Goal: Task Accomplishment & Management: Manage account settings

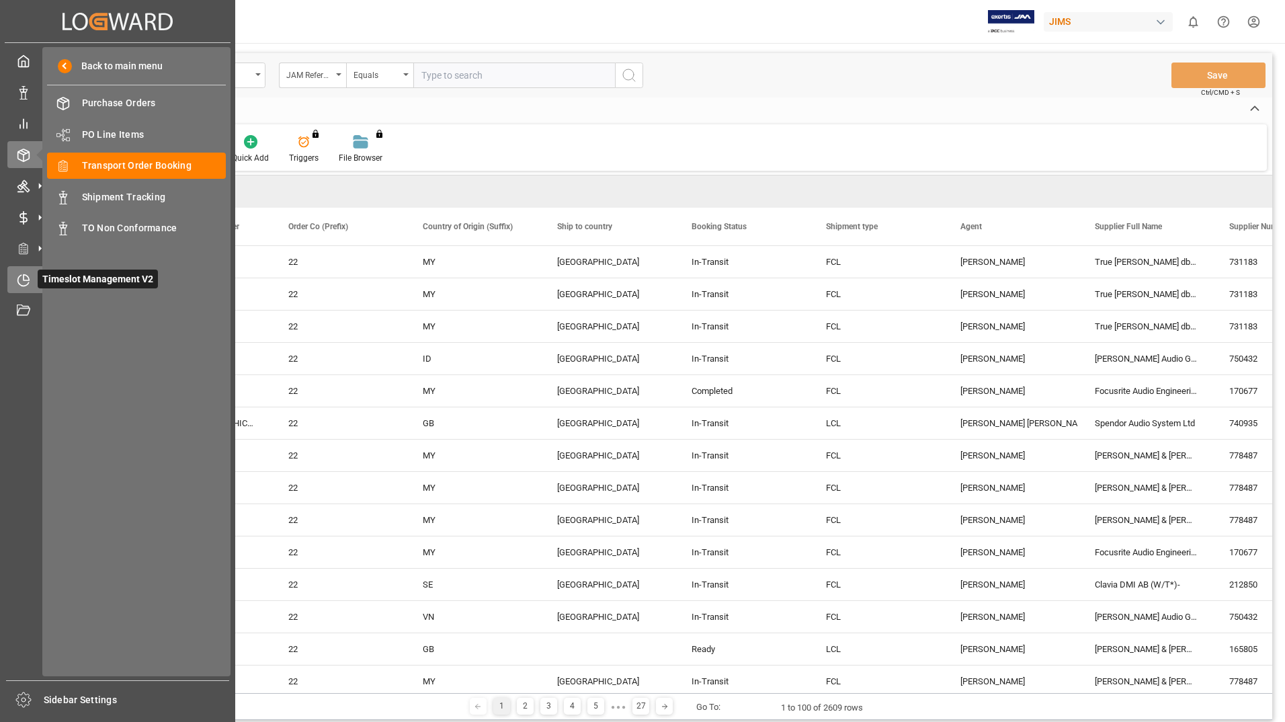
click at [63, 284] on span "Timeslot Management V2" at bounding box center [98, 278] width 120 height 19
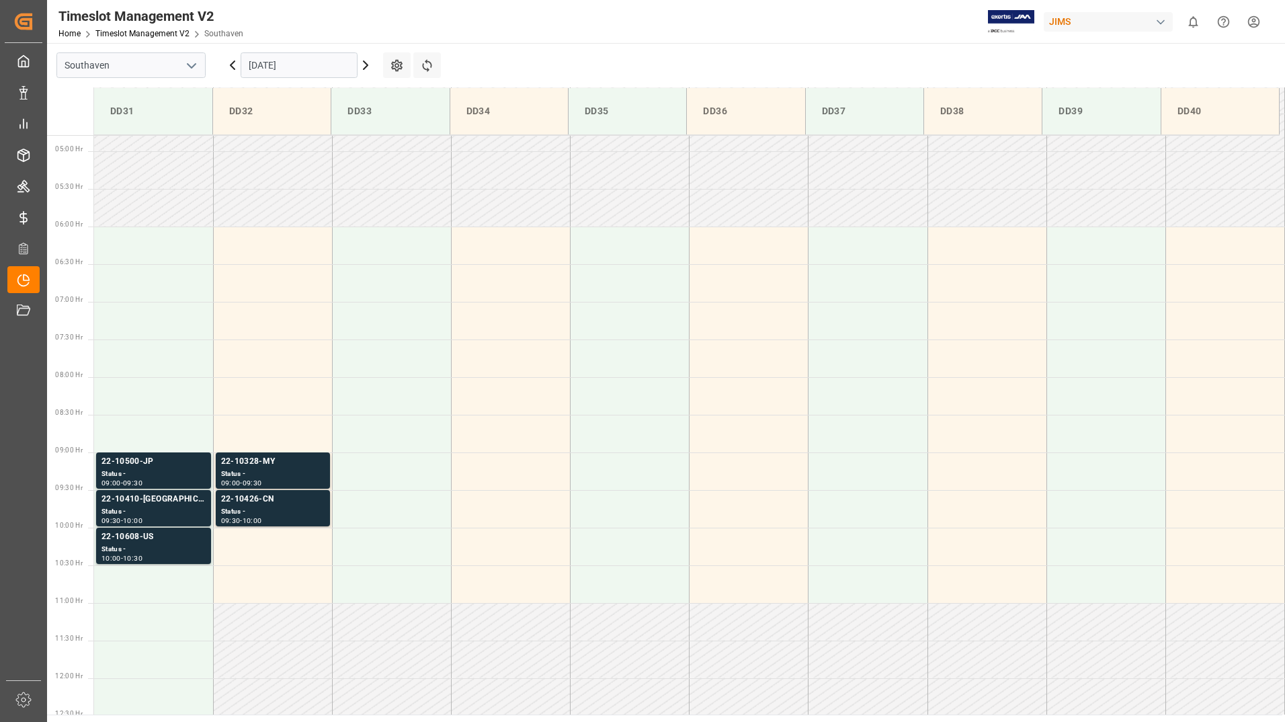
scroll to position [368, 0]
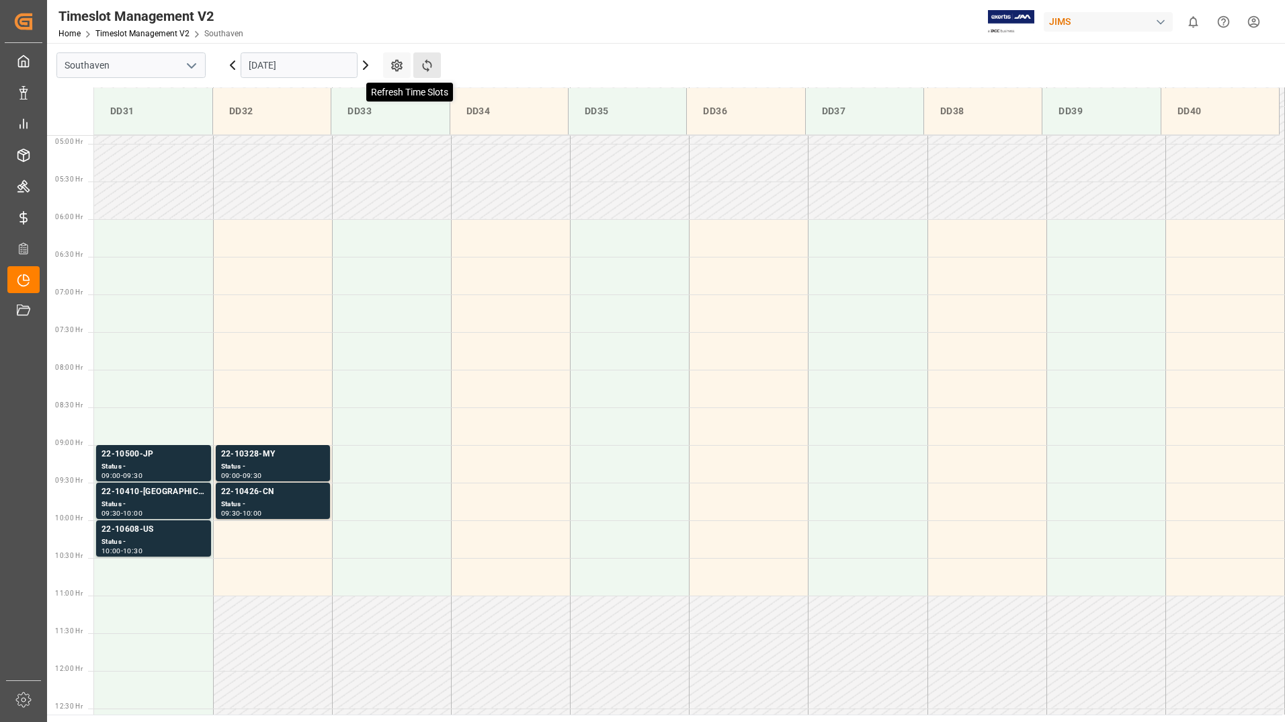
click at [427, 62] on icon at bounding box center [426, 65] width 9 height 13
click at [290, 462] on div "Status -" at bounding box center [272, 466] width 103 height 11
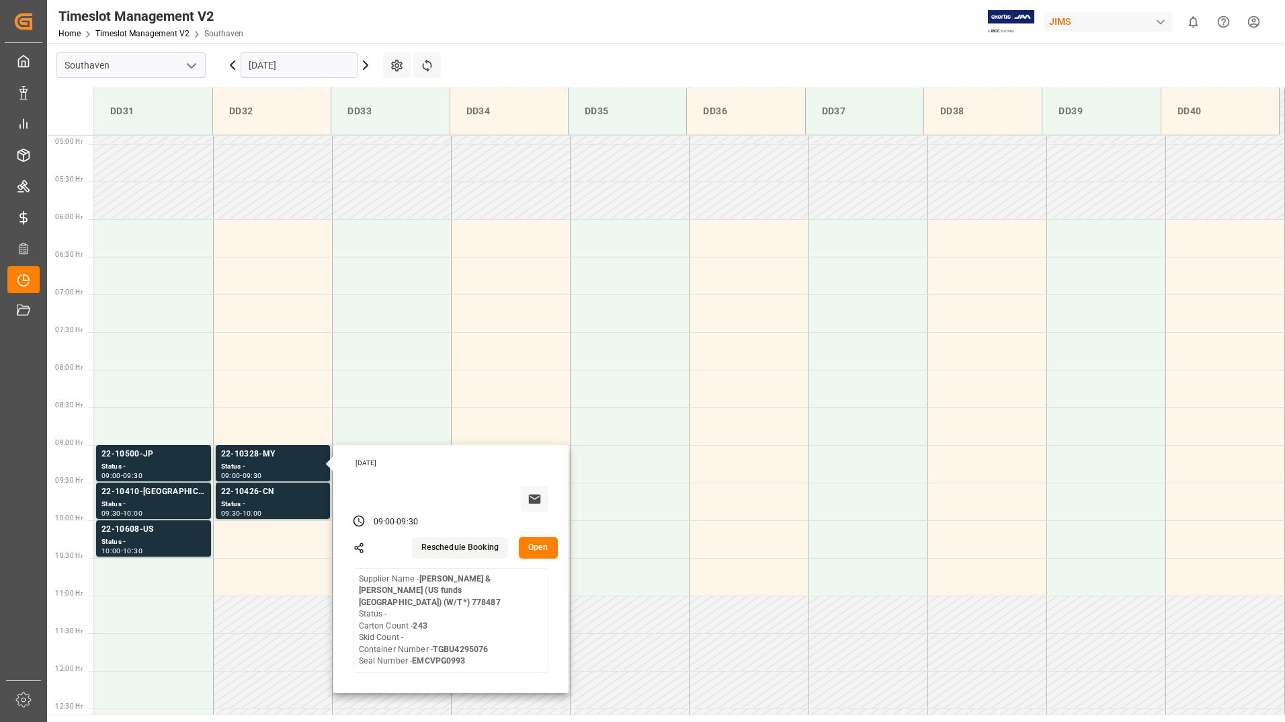
click at [542, 551] on button "Open" at bounding box center [538, 548] width 39 height 22
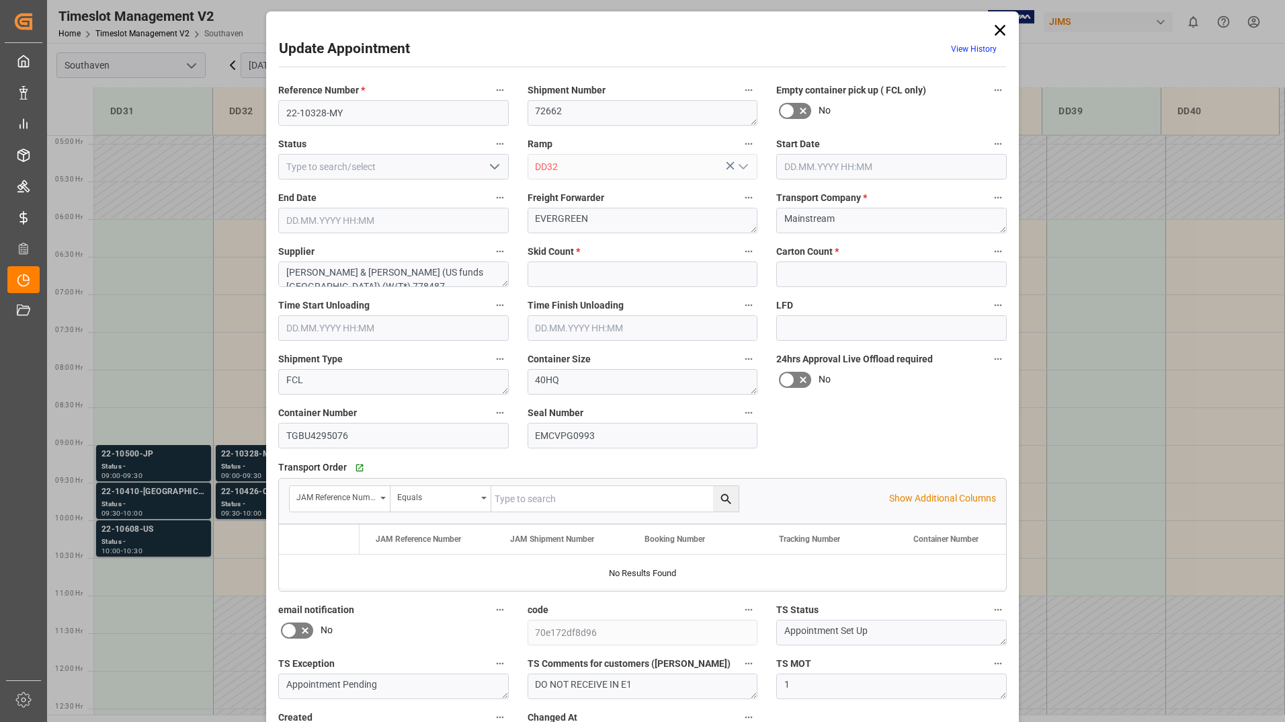
type input "0"
type input "243"
type input "[DATE] 09:00"
type input "[DATE] 09:30"
type input "[DATE] 19:47"
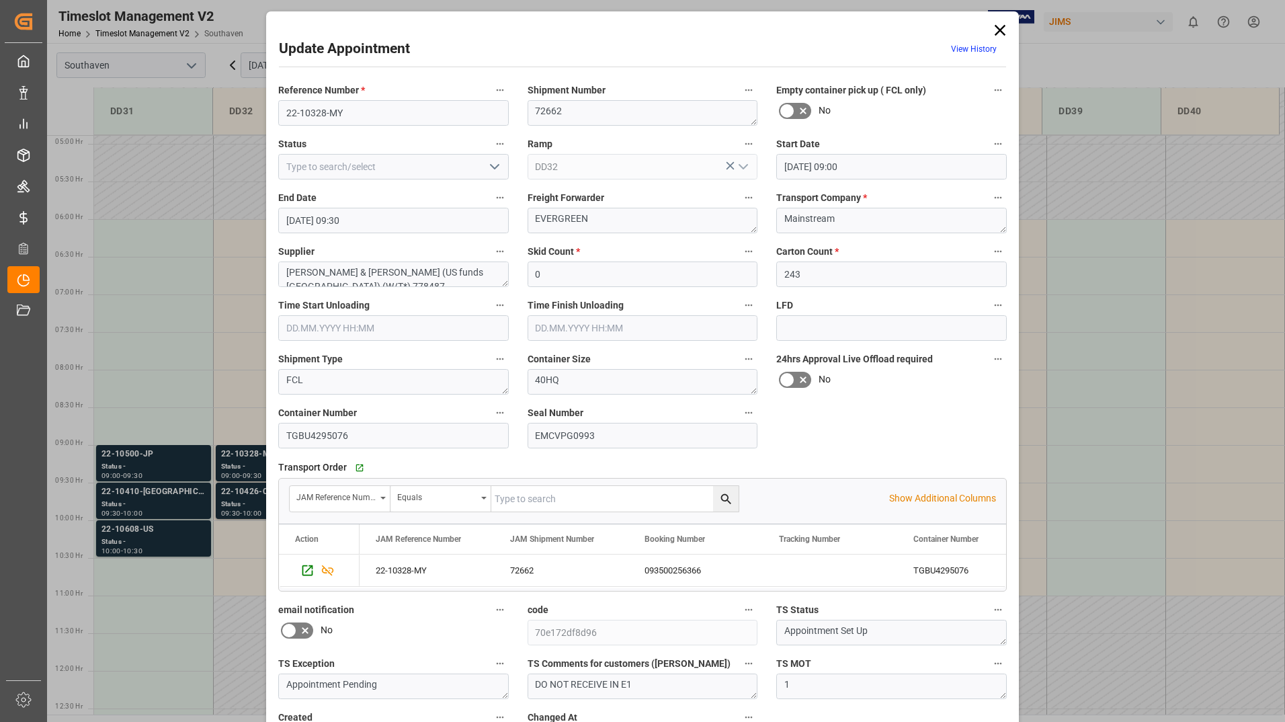
click at [1002, 31] on icon at bounding box center [1000, 30] width 19 height 19
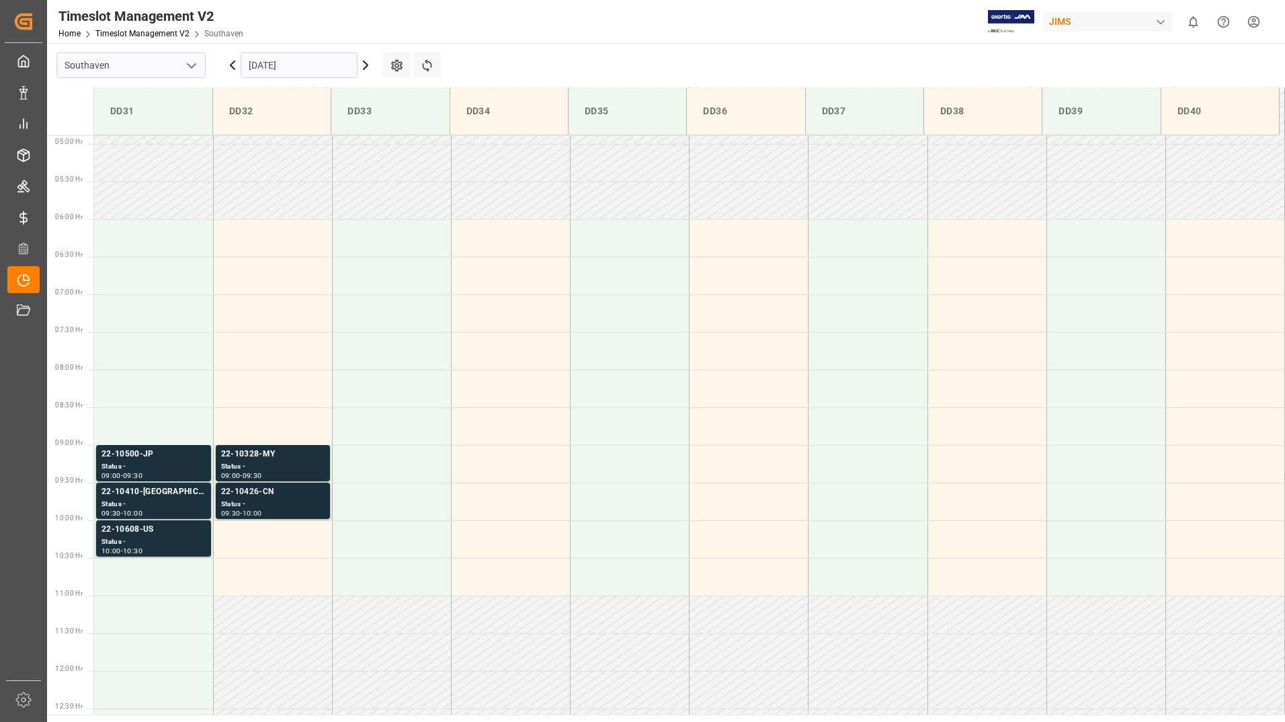
click at [298, 505] on div "Status -" at bounding box center [272, 504] width 103 height 11
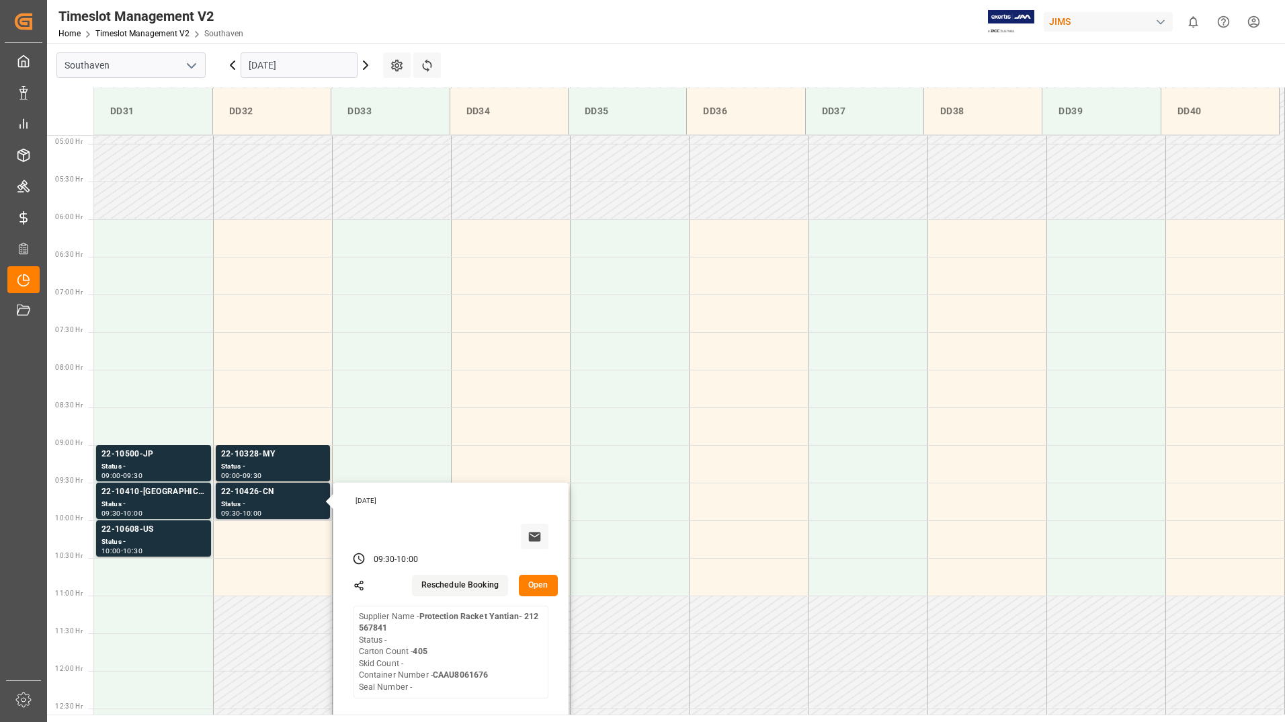
click at [542, 587] on button "Open" at bounding box center [538, 586] width 39 height 22
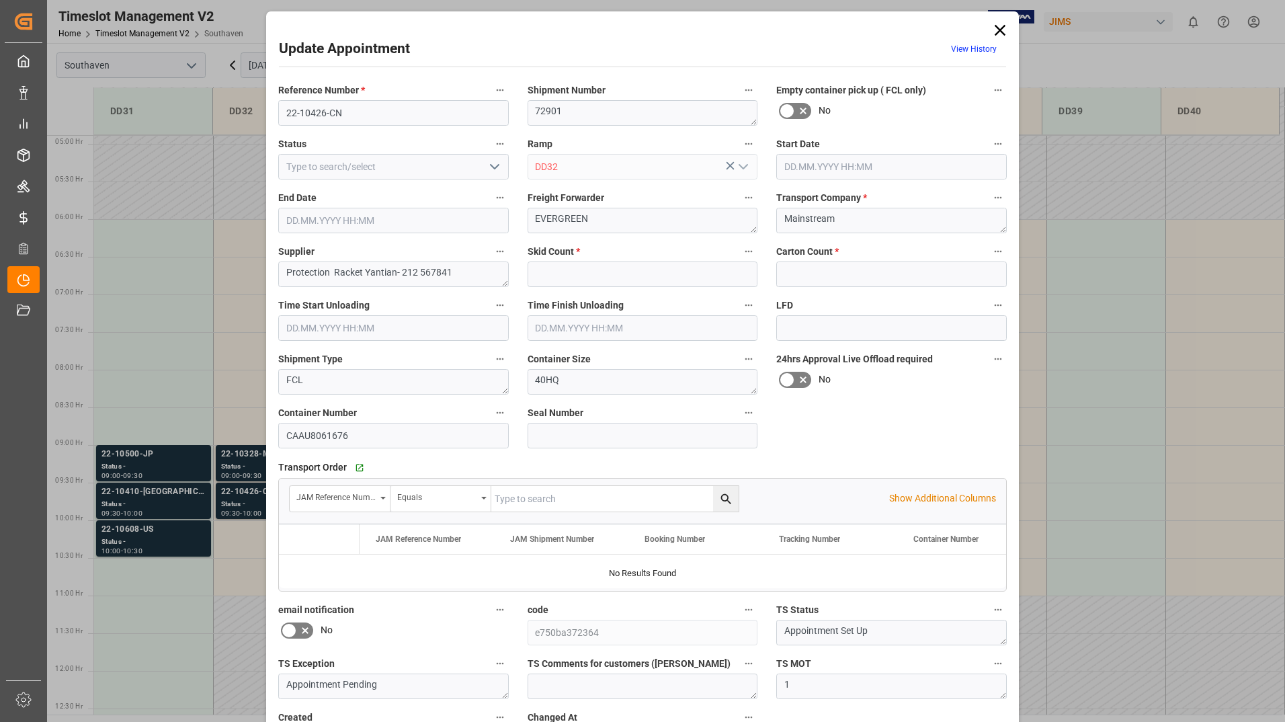
type input "0"
type input "405"
type input "[DATE] 09:30"
type input "[DATE] 10:00"
type input "[DATE] 19:44"
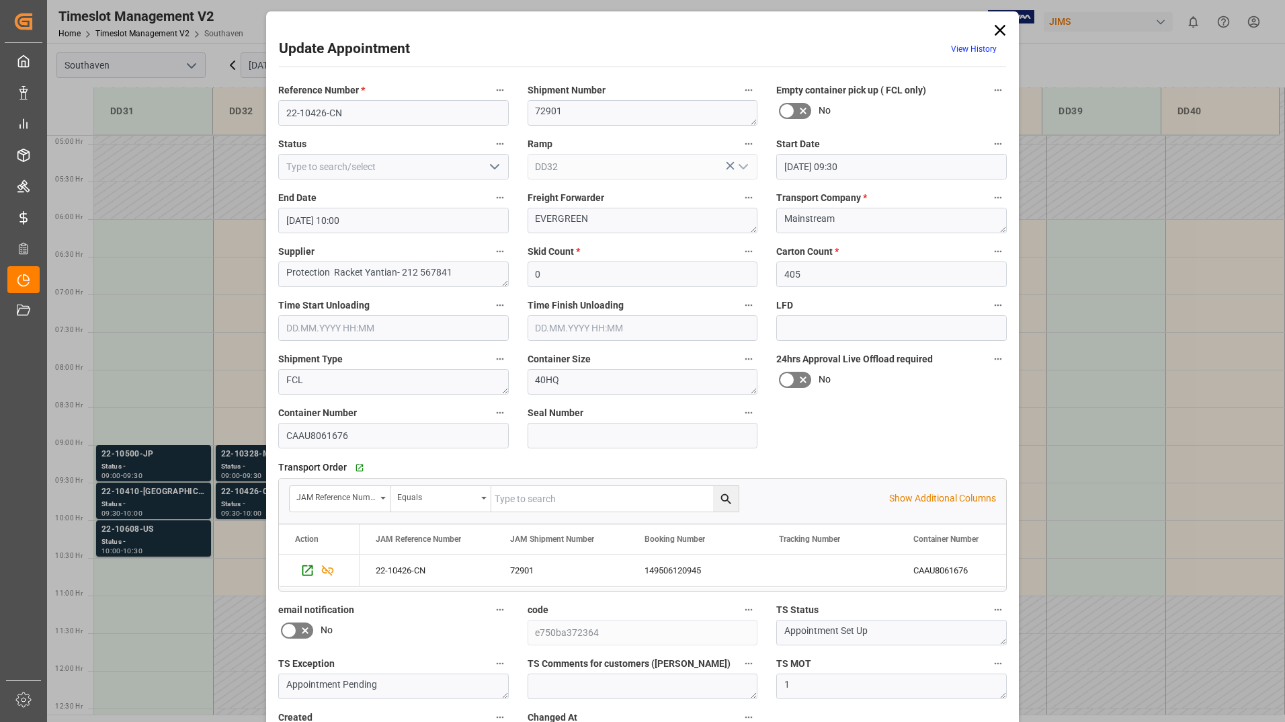
click at [1002, 31] on icon at bounding box center [1000, 30] width 19 height 19
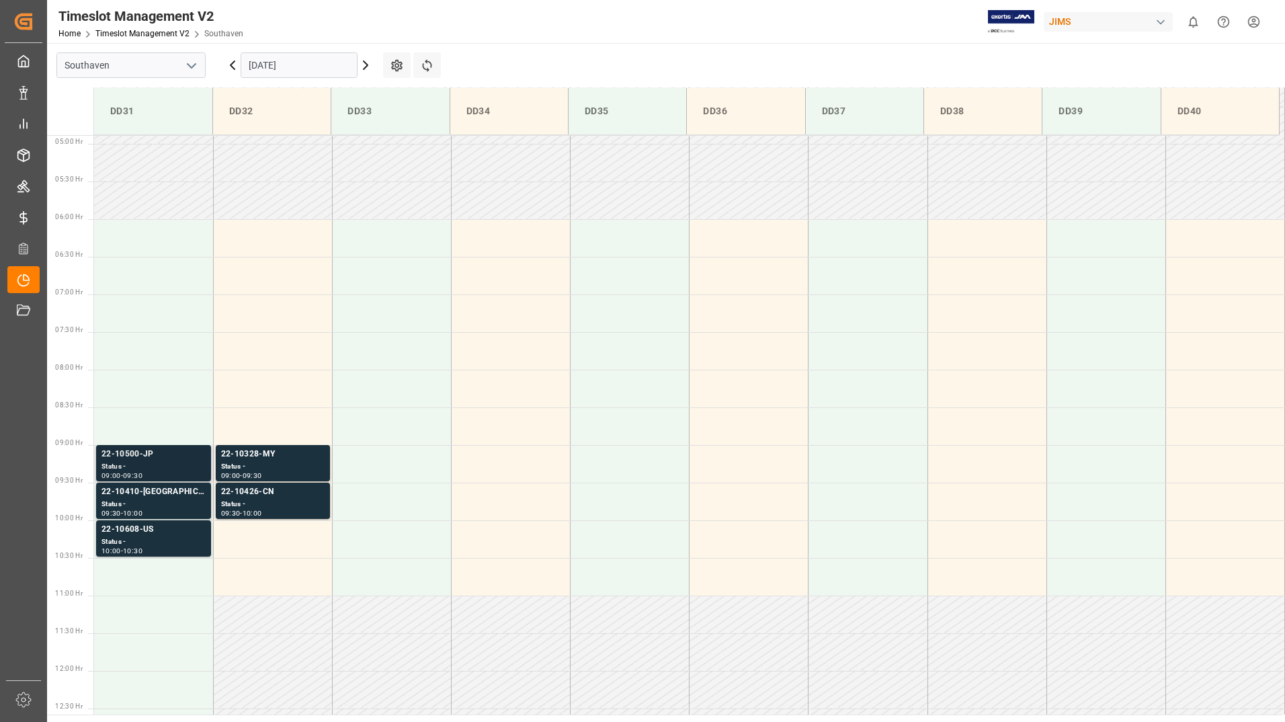
click at [161, 456] on div "22-10500-JP" at bounding box center [153, 454] width 104 height 13
click at [179, 502] on div "Status -" at bounding box center [153, 504] width 104 height 11
click at [174, 544] on div "Status -" at bounding box center [153, 541] width 104 height 11
click at [368, 65] on icon at bounding box center [366, 65] width 4 height 8
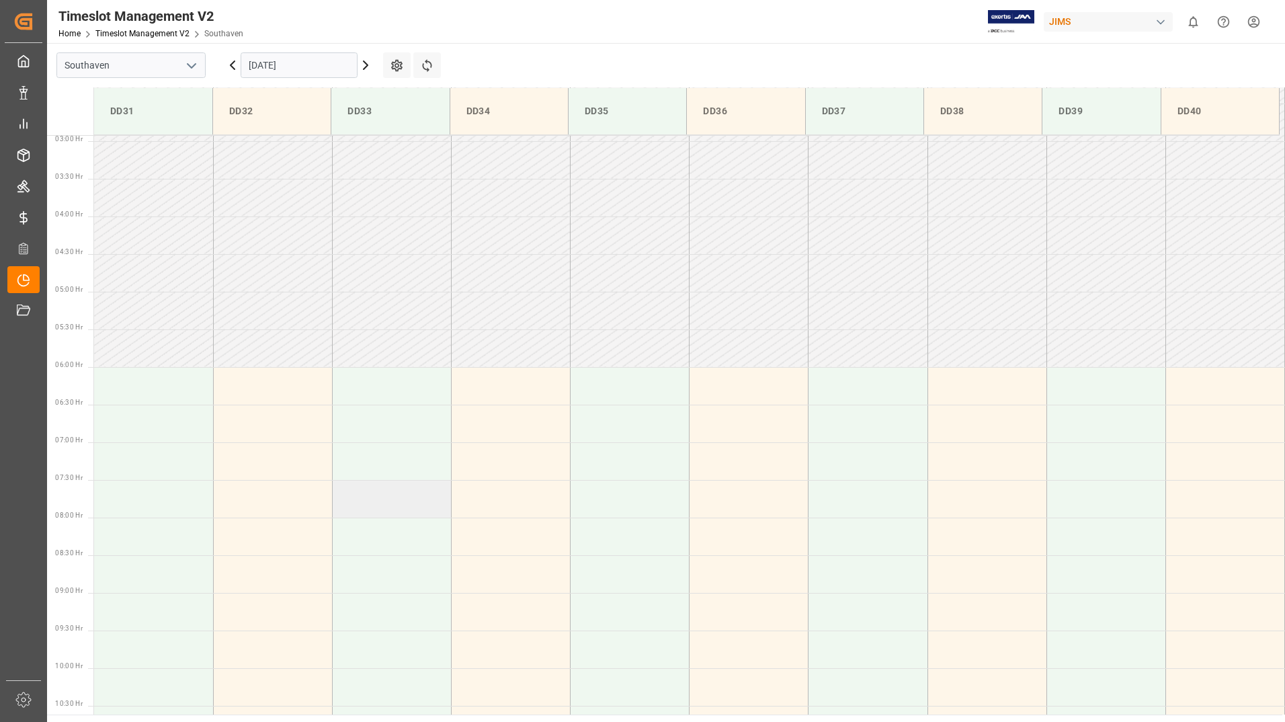
scroll to position [0, 0]
